Goal: Navigation & Orientation: Find specific page/section

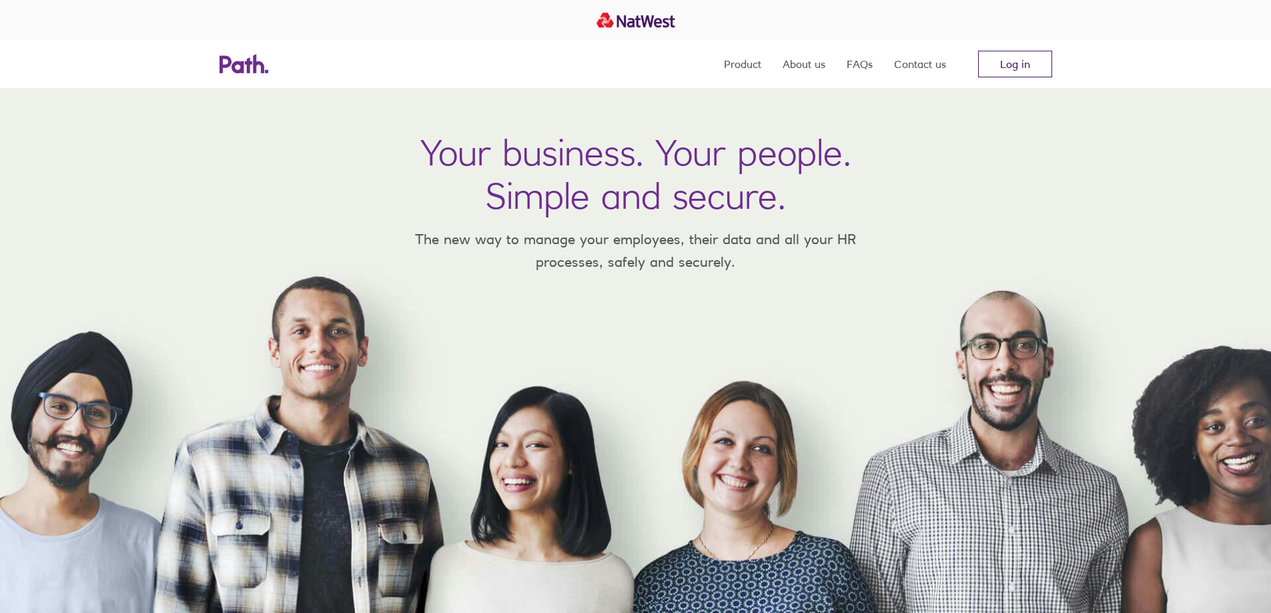
click at [1043, 57] on link "Log in" at bounding box center [1015, 64] width 74 height 27
click at [1046, 69] on link "Log in" at bounding box center [1015, 64] width 74 height 27
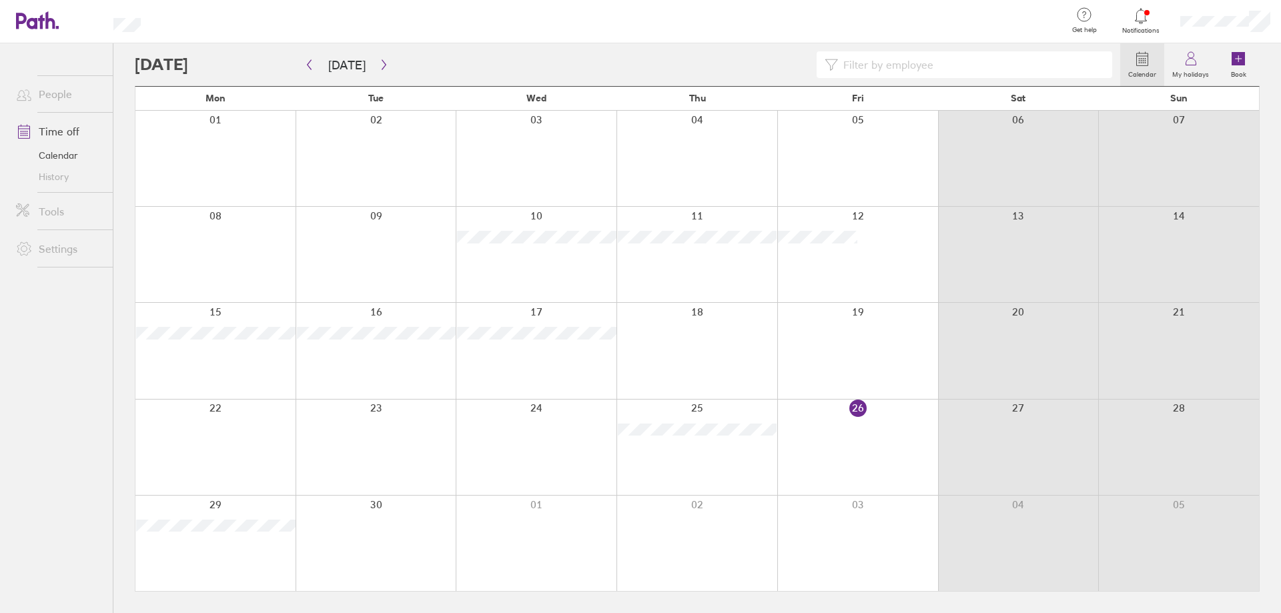
click at [1240, 15] on div at bounding box center [1225, 21] width 111 height 43
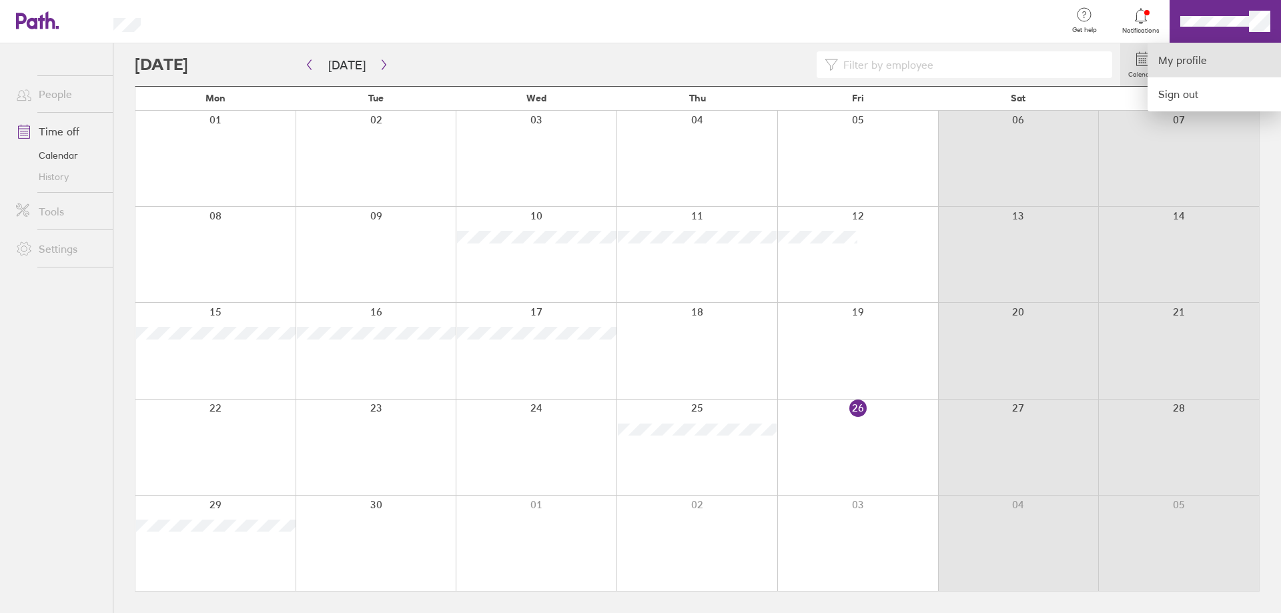
click at [1203, 56] on link "My profile" at bounding box center [1214, 60] width 133 height 34
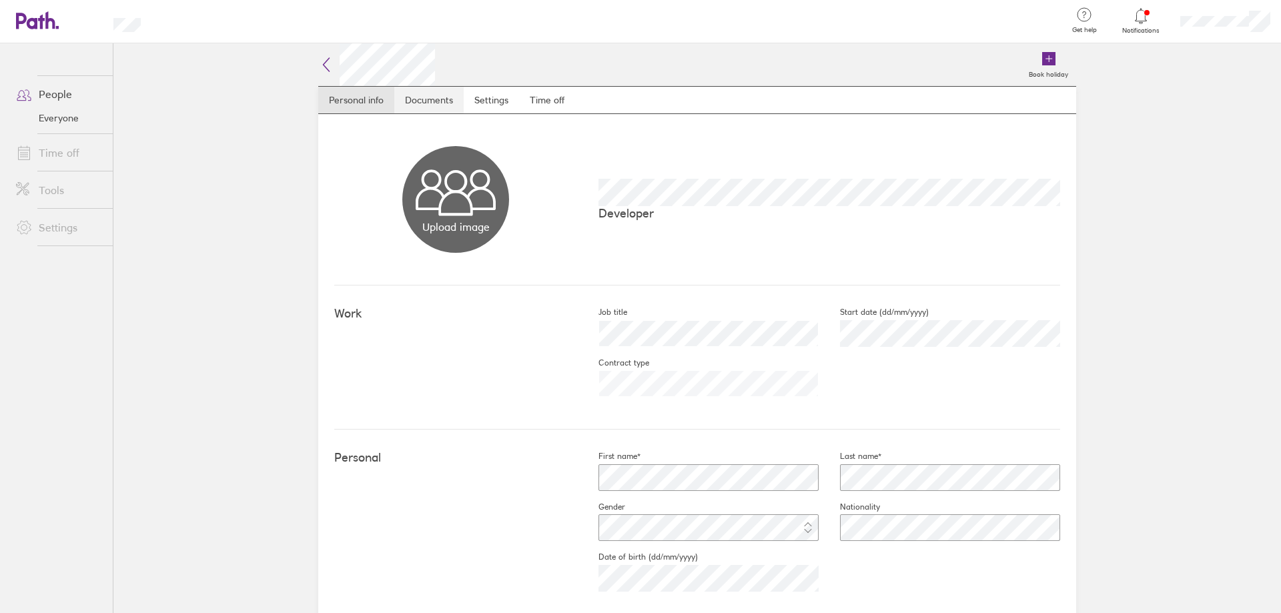
click at [433, 107] on link "Documents" at bounding box center [428, 100] width 69 height 27
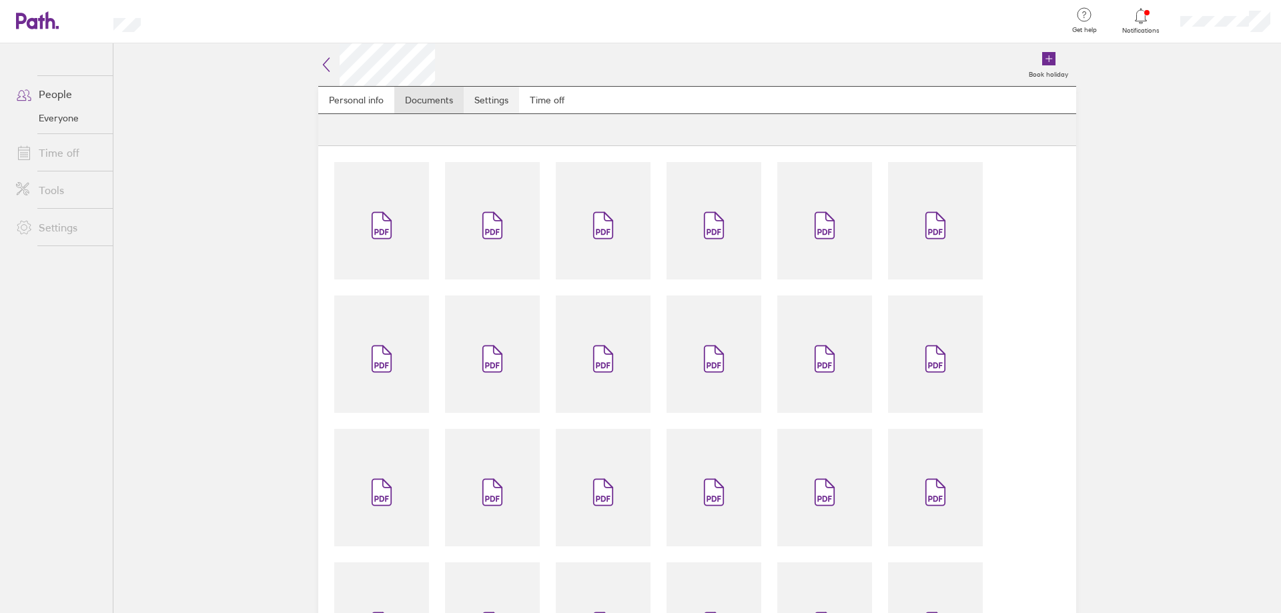
click at [521, 95] on link "Time off" at bounding box center [547, 100] width 56 height 27
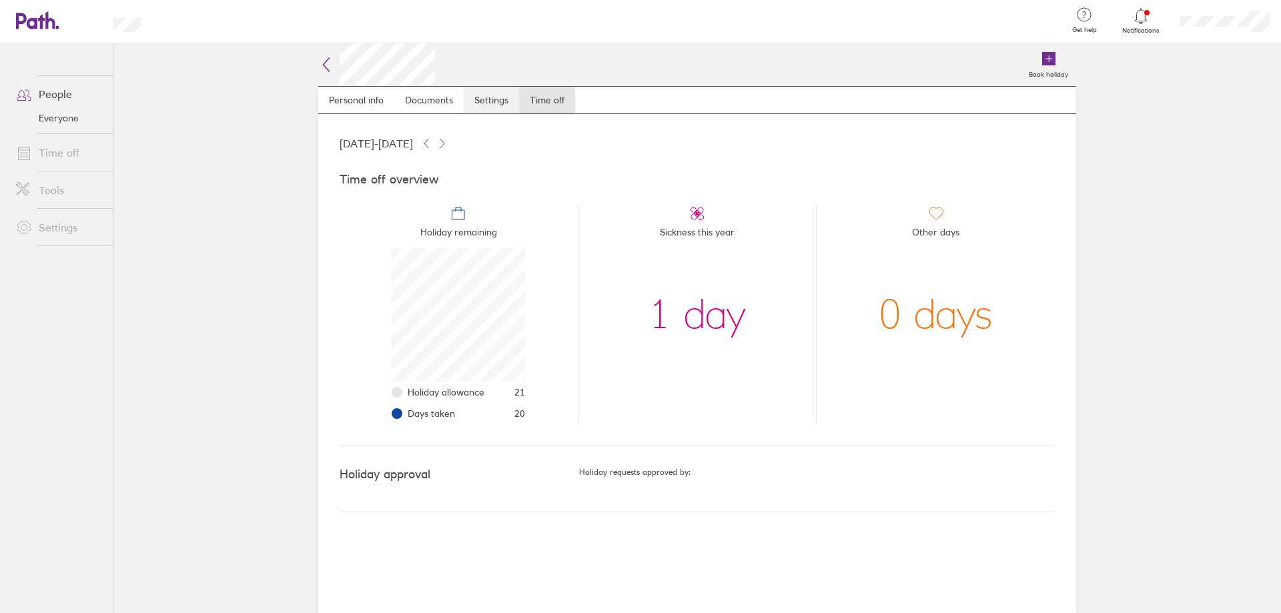
scroll to position [133, 133]
click at [436, 105] on link "Documents" at bounding box center [428, 100] width 69 height 27
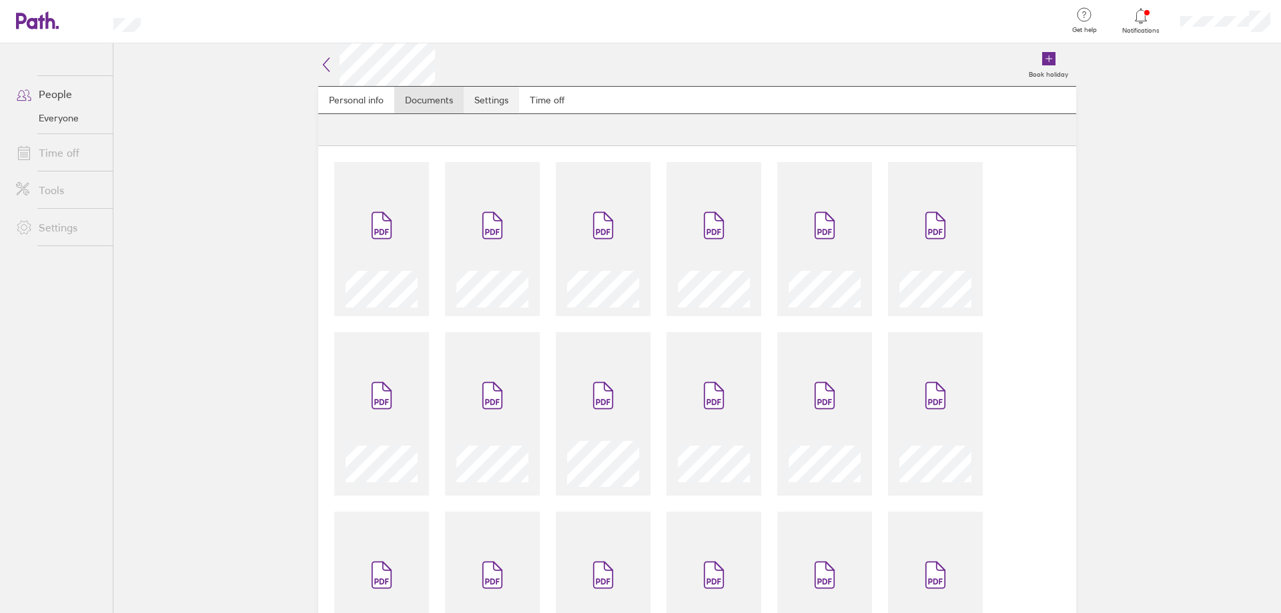
click at [495, 101] on link "Settings" at bounding box center [491, 100] width 55 height 27
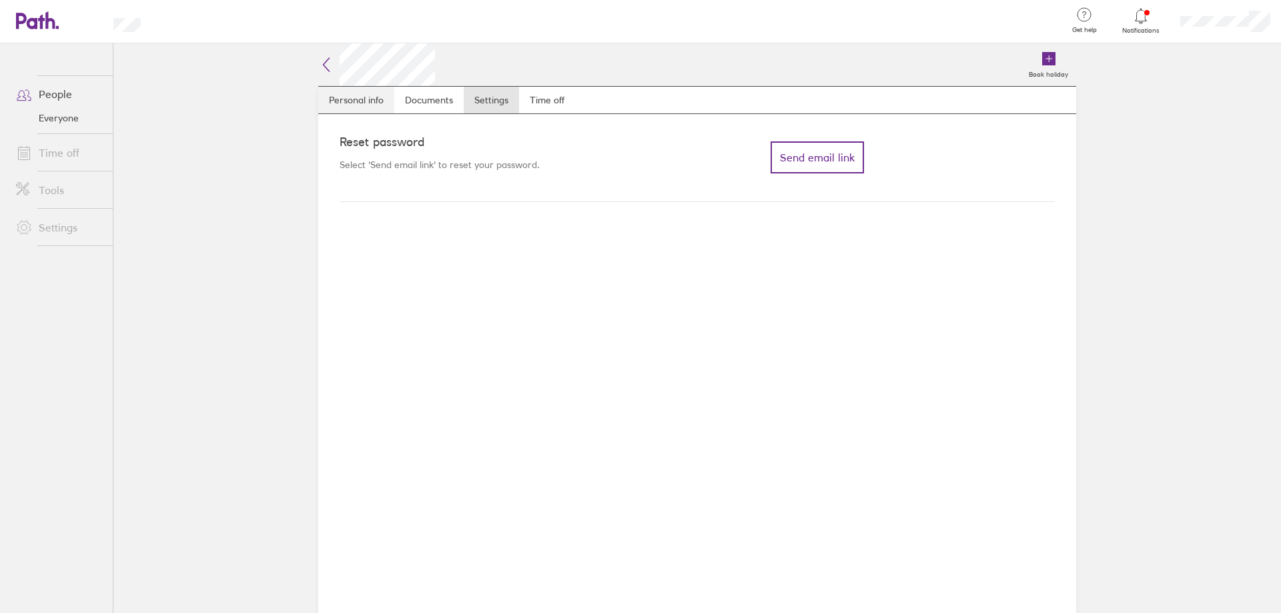
click at [392, 103] on link "Personal info" at bounding box center [356, 100] width 76 height 27
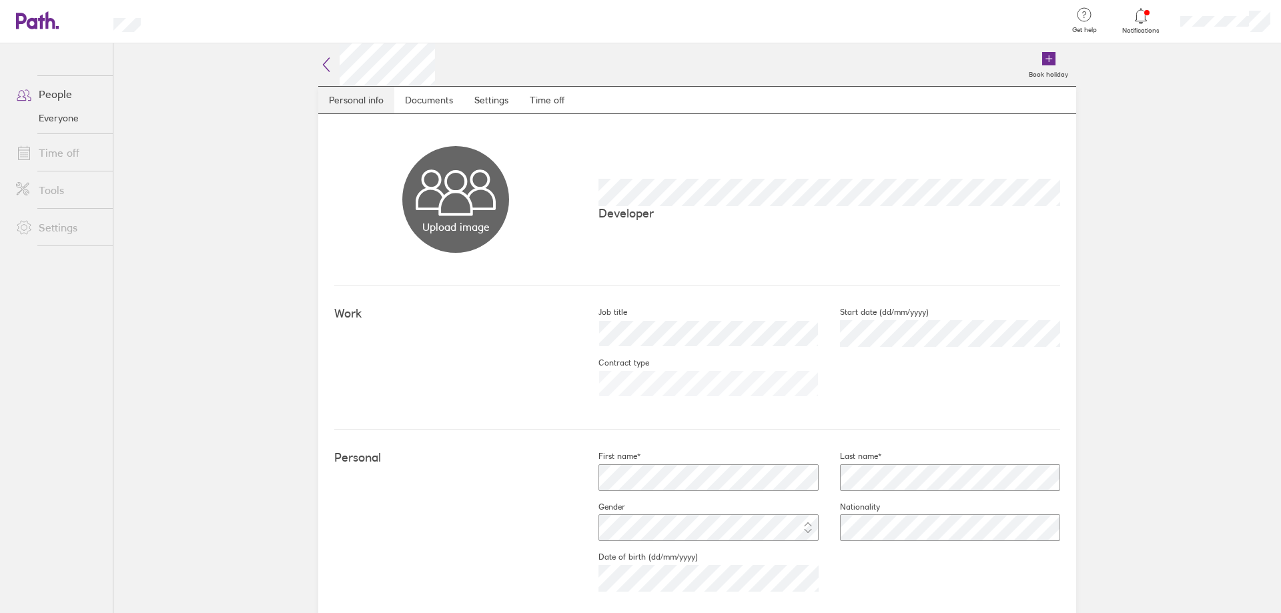
click at [364, 113] on link "Personal info" at bounding box center [356, 100] width 76 height 27
click at [430, 89] on link "Documents" at bounding box center [428, 100] width 69 height 27
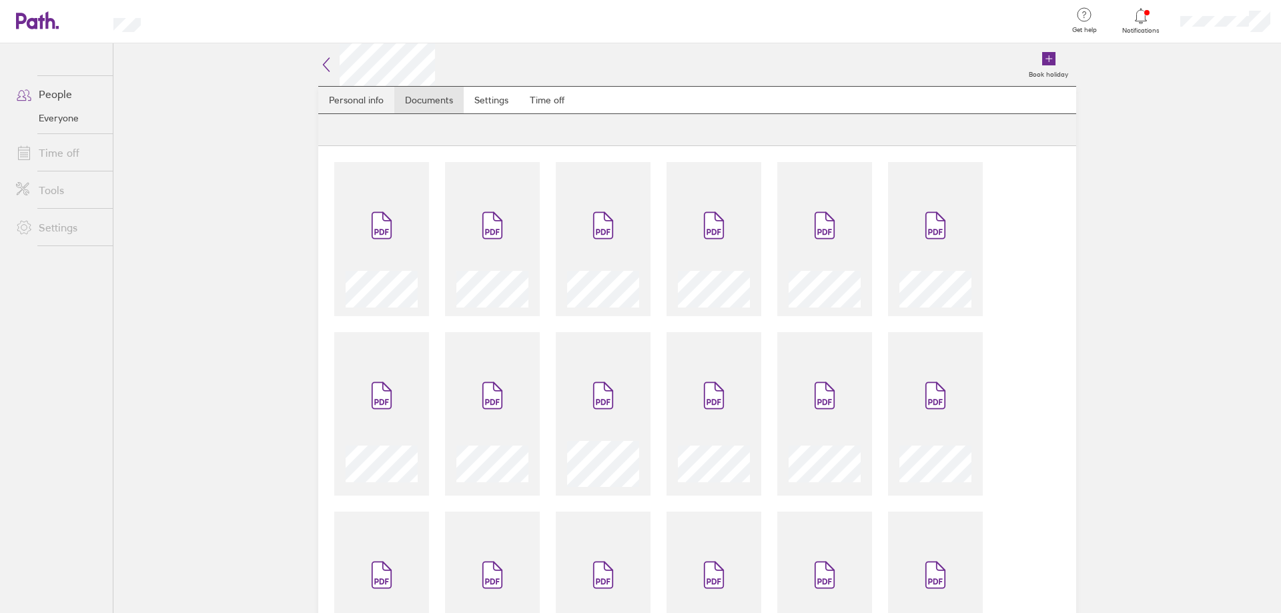
drag, startPoint x: 317, startPoint y: 95, endPoint x: 334, endPoint y: 99, distance: 17.0
click at [318, 95] on link "Personal info" at bounding box center [356, 100] width 76 height 27
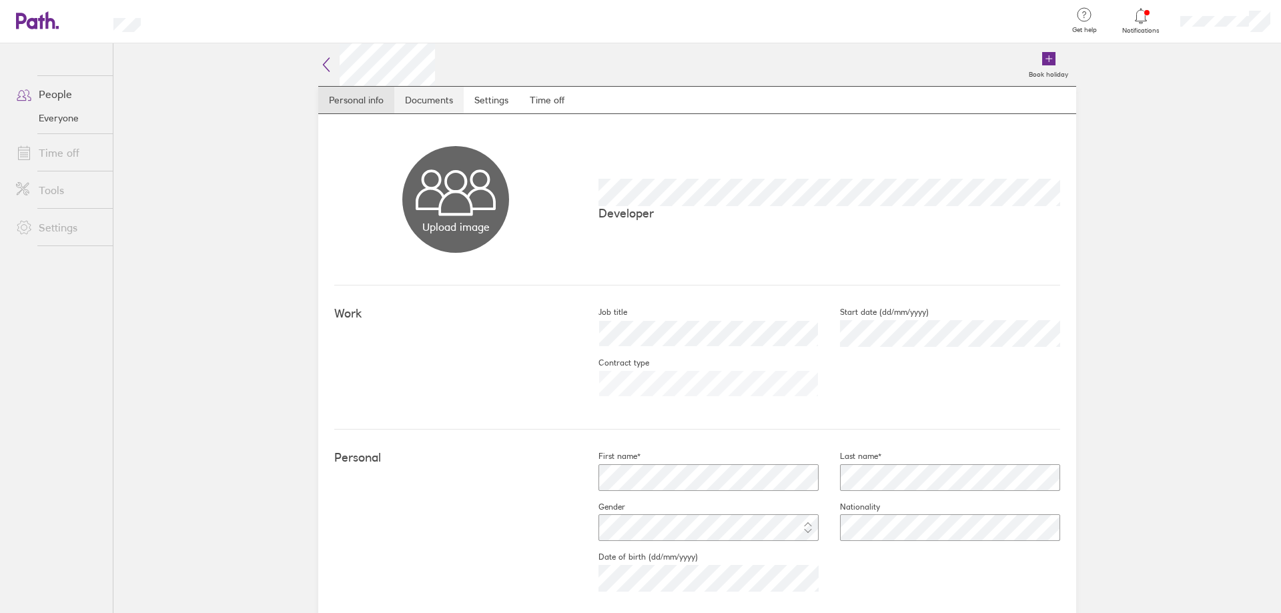
click at [427, 105] on link "Documents" at bounding box center [428, 100] width 69 height 27
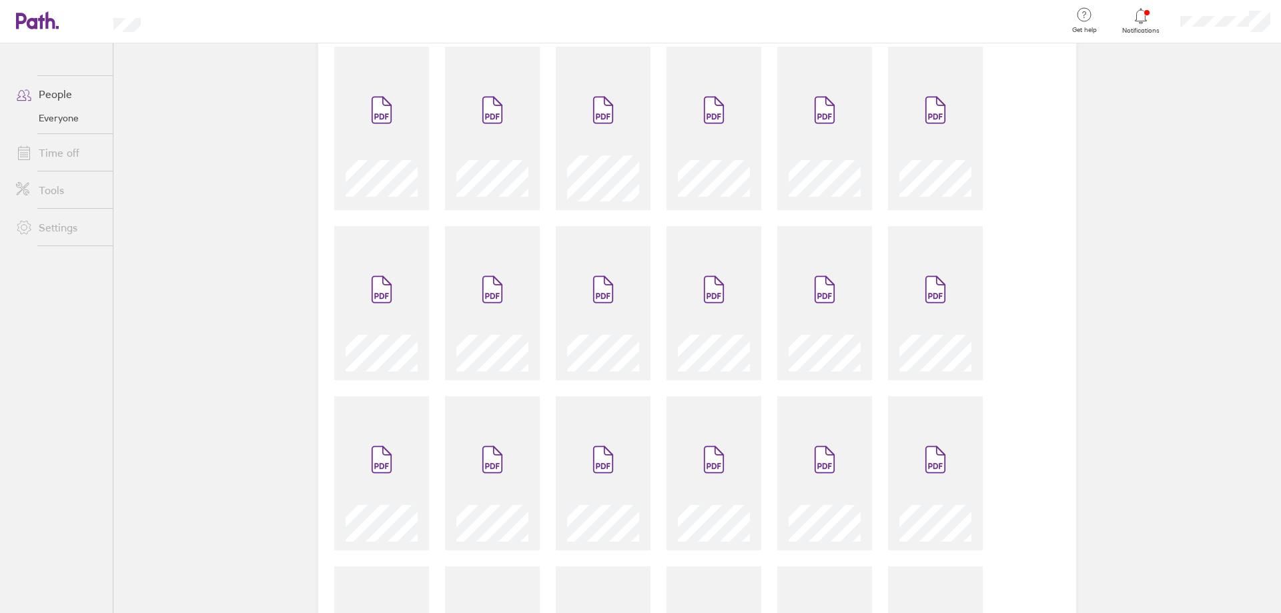
scroll to position [180, 0]
